Goal: Navigation & Orientation: Understand site structure

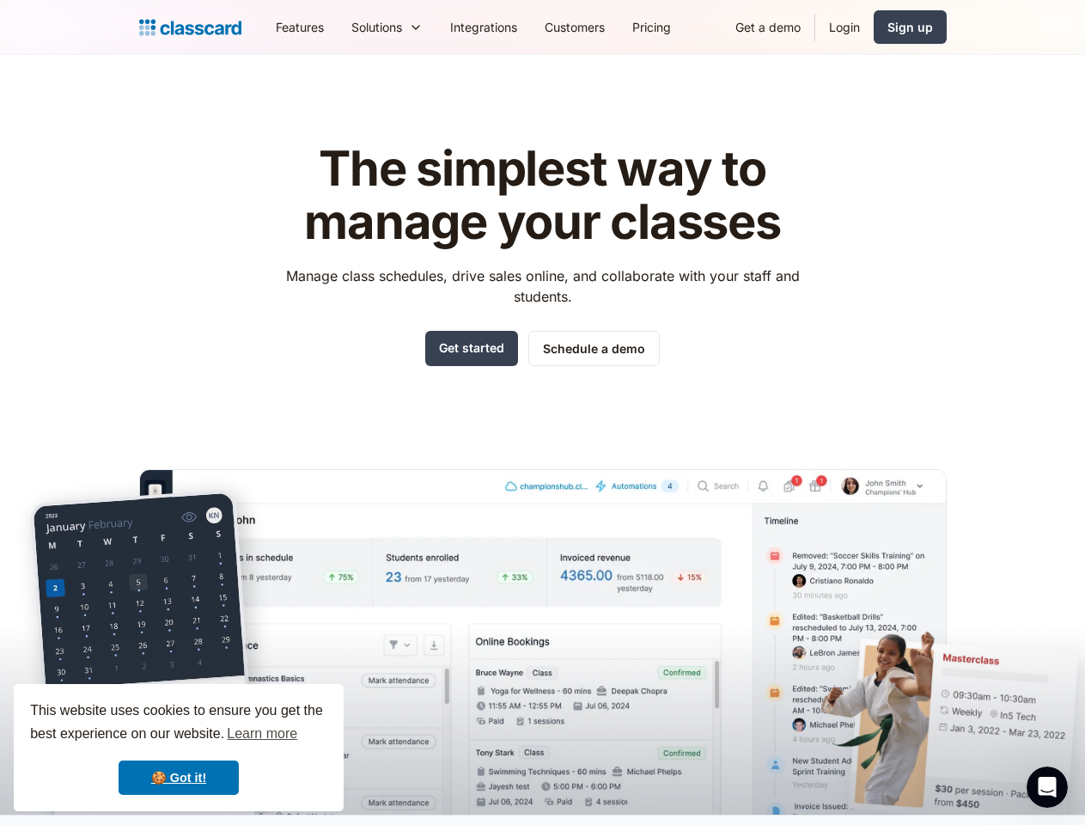
click at [542, 412] on div "The simplest way to manage your classes Manage class schedules, drive sales onl…" at bounding box center [543, 464] width 808 height 699
click at [179, 747] on div "This website uses cookies to ensure you get the best experience on our website.…" at bounding box center [179, 747] width 330 height 127
click at [604, 27] on nav "Features Resources Blog The latest industry news, updates and info. Customer st…" at bounding box center [604, 27] width 685 height 39
click at [338, 27] on div "Solutions Sports academy Swim school Dance studio Gymnastics Music school Marti…" at bounding box center [387, 27] width 99 height 39
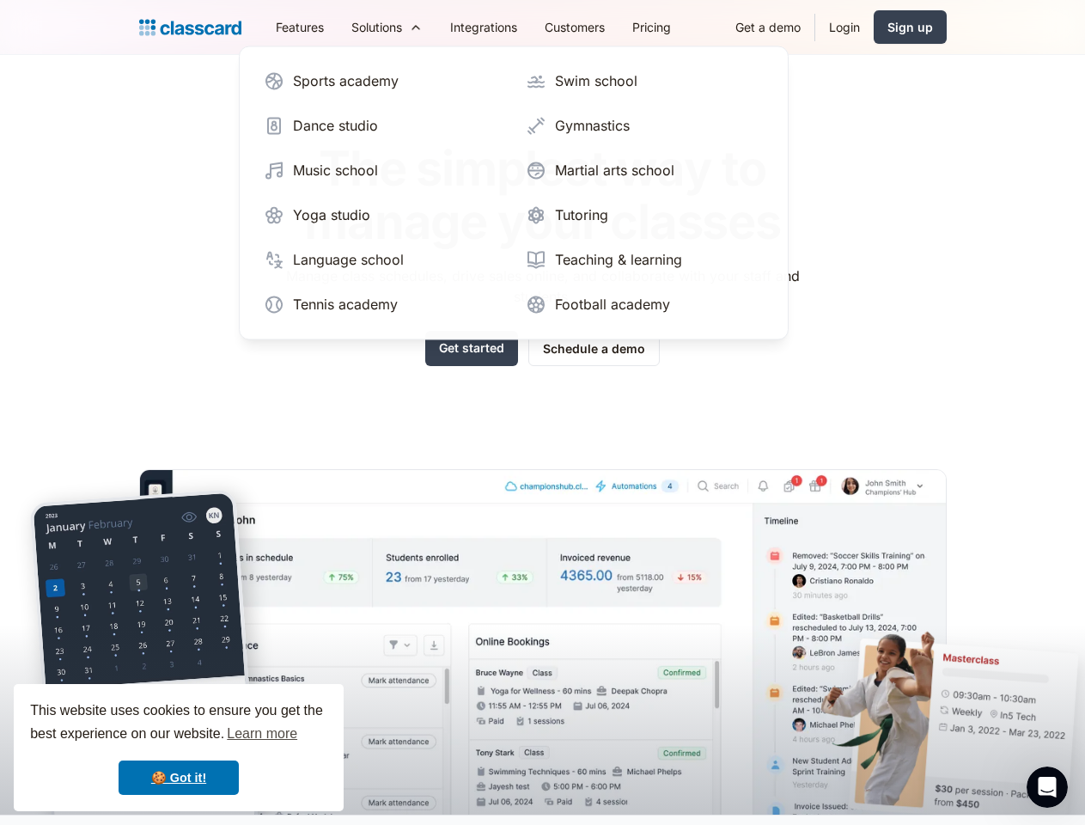
click at [1047, 787] on icon "Open Intercom Messenger" at bounding box center [1048, 787] width 28 height 28
